Goal: Task Accomplishment & Management: Complete application form

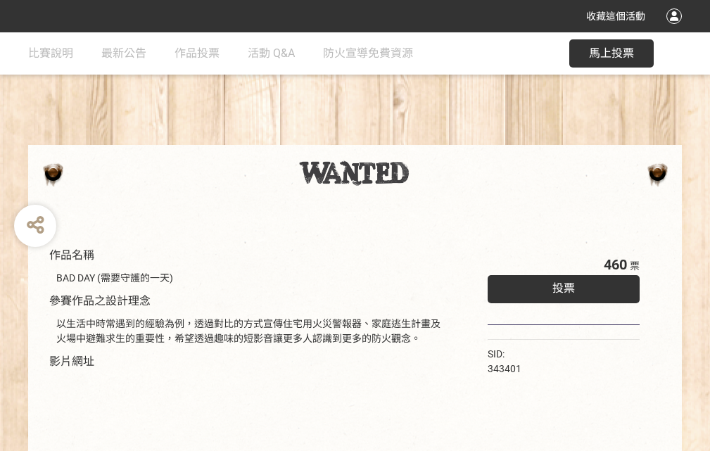
click at [676, 30] on div "收藏這個活動" at bounding box center [355, 16] width 710 height 32
click at [440, 139] on div "作品名稱 BAD DAY (需要守護的一天) 參賽作品之設計理念 以生活中時常遇到的經驗為例，透過對比的方式宣傳住宅用火災警報器、家庭逃生計畫及火場中避難求生…" at bounding box center [355, 327] width 710 height 591
click at [560, 285] on span "投票" at bounding box center [563, 287] width 23 height 13
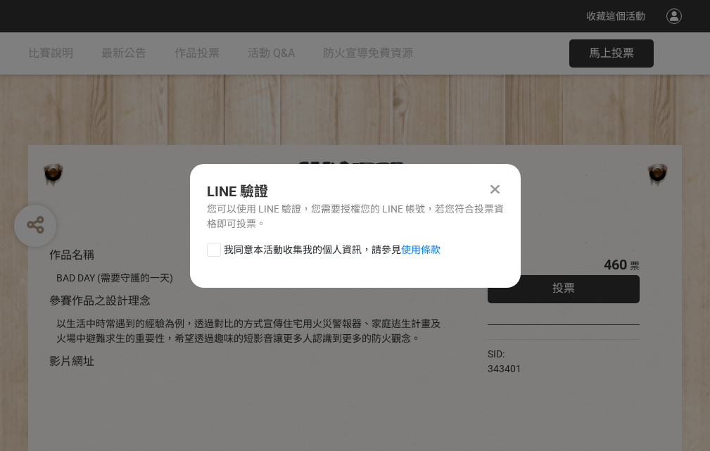
click at [212, 247] on div at bounding box center [214, 250] width 14 height 14
checkbox input "true"
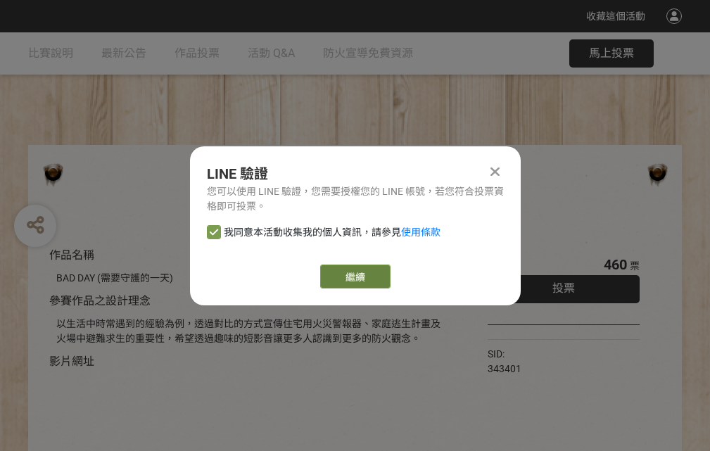
click at [354, 276] on link "繼續" at bounding box center [355, 276] width 70 height 24
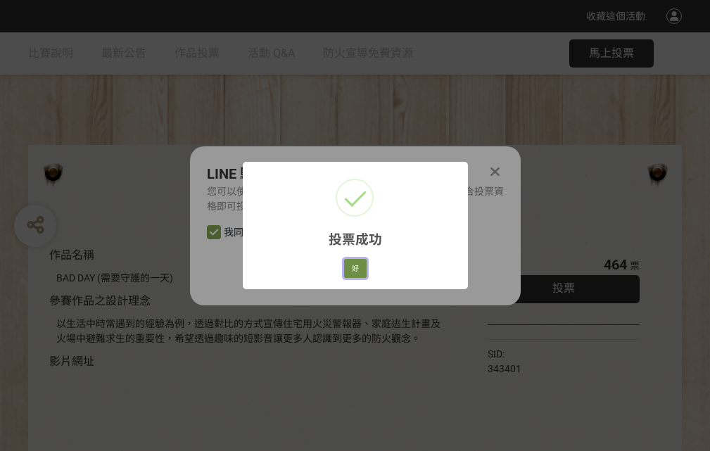
click at [351, 266] on button "好" at bounding box center [355, 269] width 23 height 20
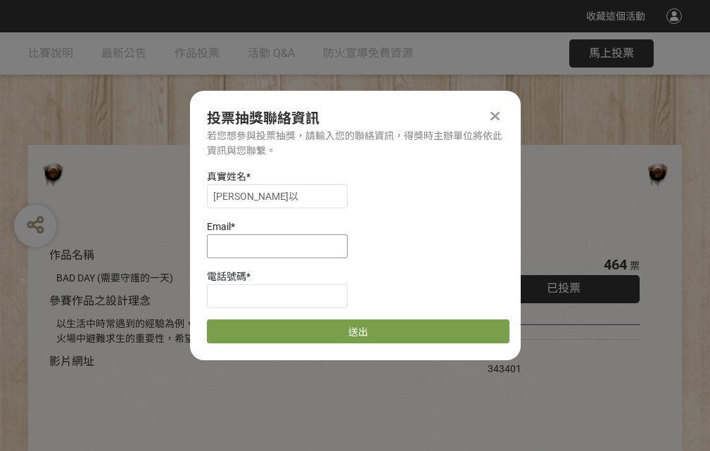
click at [281, 245] on input at bounding box center [277, 246] width 141 height 24
type input "[EMAIL_ADDRESS][DOMAIN_NAME]"
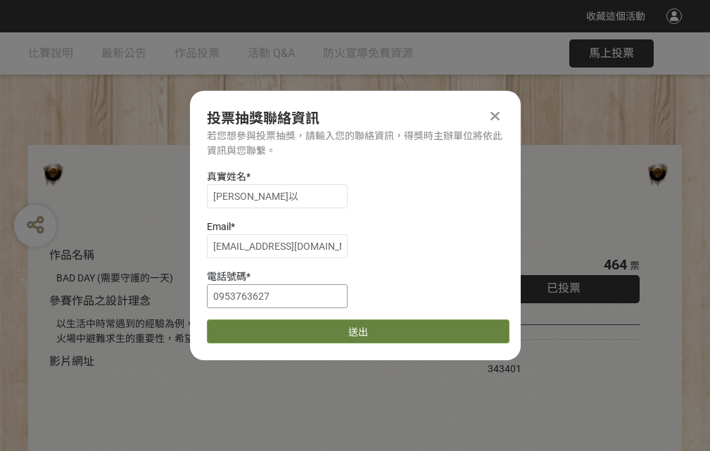
type input "0953763627"
click at [247, 326] on button "送出" at bounding box center [358, 331] width 302 height 24
